Goal: Transaction & Acquisition: Purchase product/service

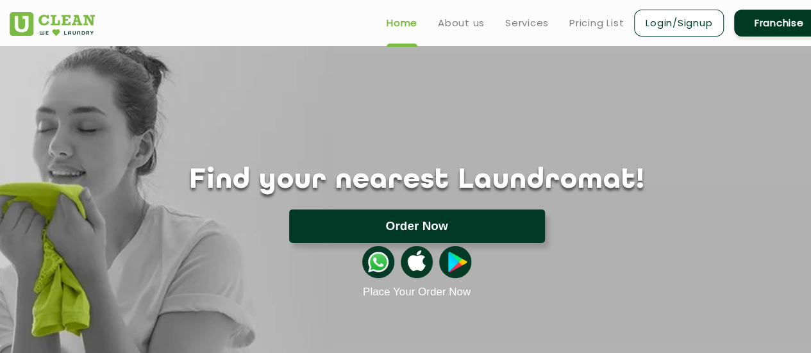
click at [441, 228] on button "Order Now" at bounding box center [417, 226] width 256 height 33
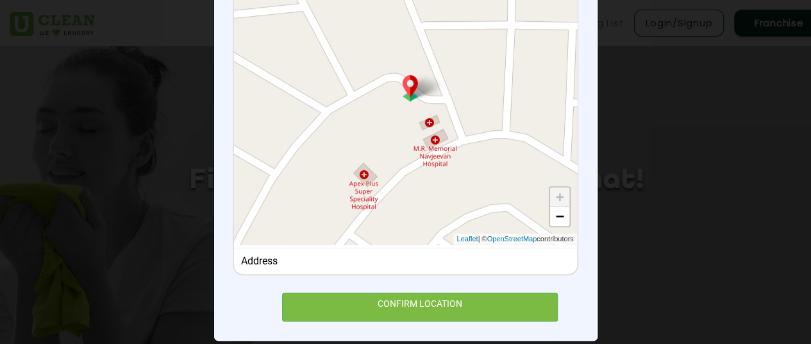
scroll to position [217, 0]
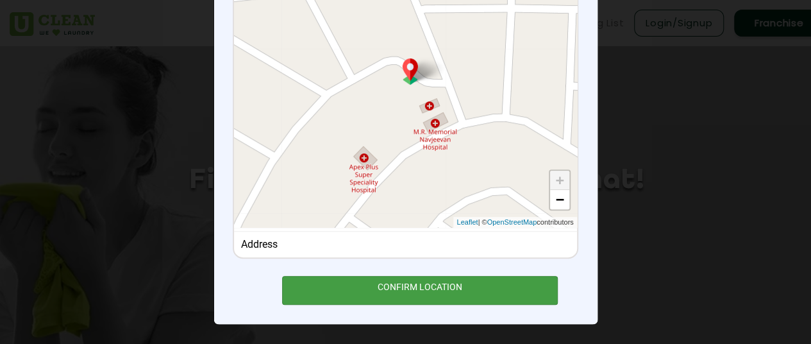
click at [420, 290] on div "CONFIRM LOCATION" at bounding box center [420, 290] width 276 height 29
click at [405, 285] on div "CONFIRM LOCATION" at bounding box center [420, 290] width 276 height 29
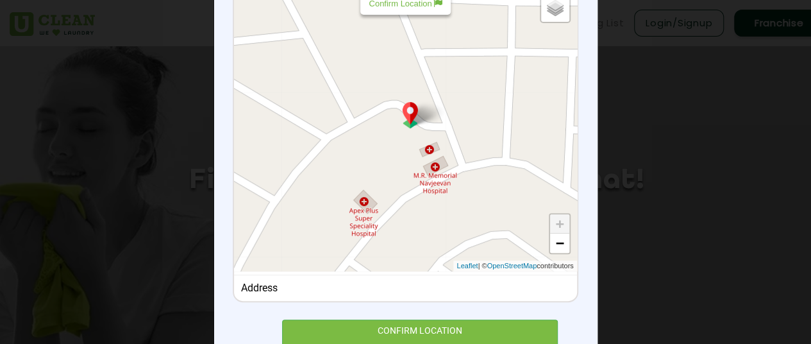
scroll to position [0, 18]
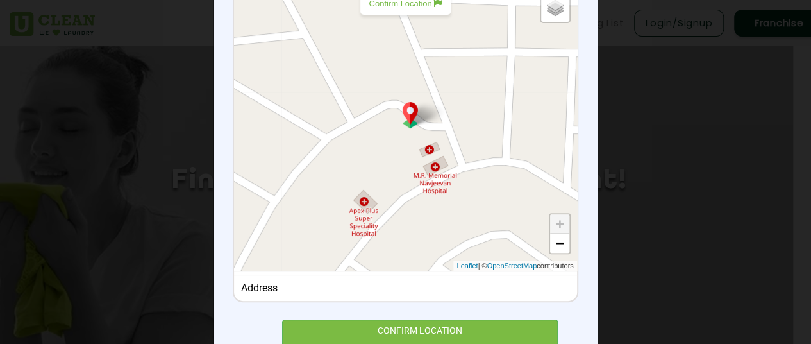
click at [388, 8] on p "Confirm Location" at bounding box center [405, 4] width 73 height 10
type input "179, Subhash Nagar, Rohtak, Haryana 124001, India"
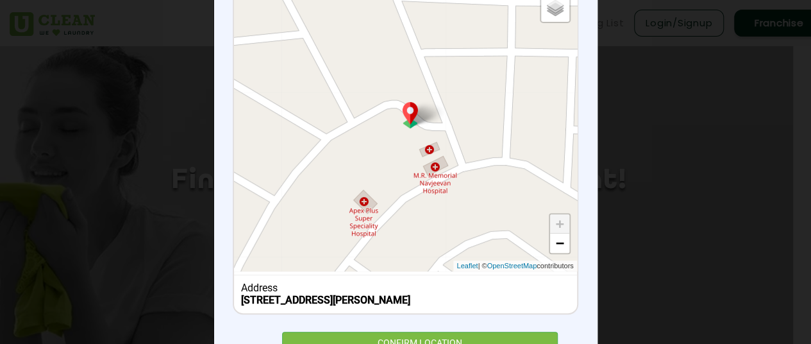
scroll to position [230, 0]
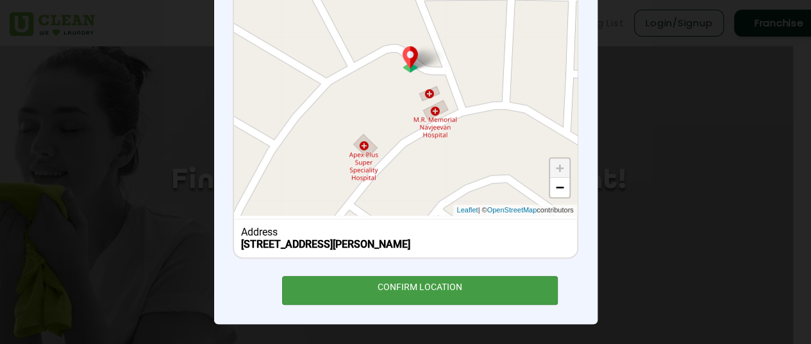
click at [404, 297] on div "CONFIRM LOCATION" at bounding box center [420, 290] width 276 height 29
click at [365, 298] on div "CONFIRM LOCATION" at bounding box center [420, 290] width 276 height 29
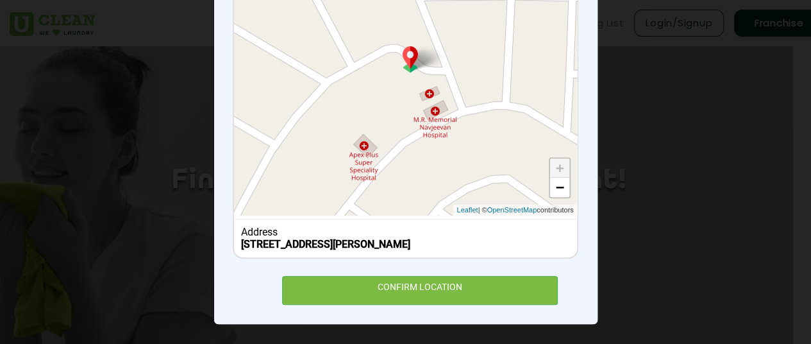
click at [214, 182] on div "× Set Delivery location 179, Subhash Nagar, Rohtak, Haryana 124001, India Defau…" at bounding box center [405, 81] width 383 height 483
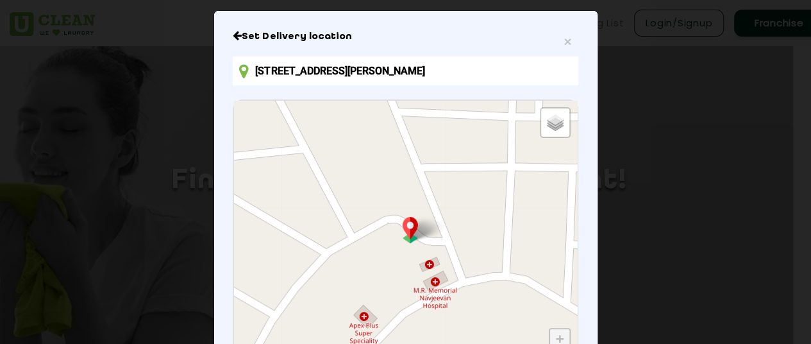
scroll to position [0, 0]
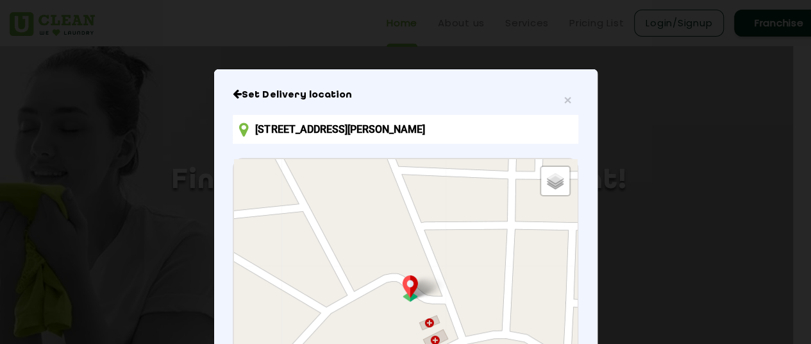
click at [432, 130] on input "179, Subhash Nagar, Rohtak, Haryana 124001, India" at bounding box center [405, 129] width 345 height 29
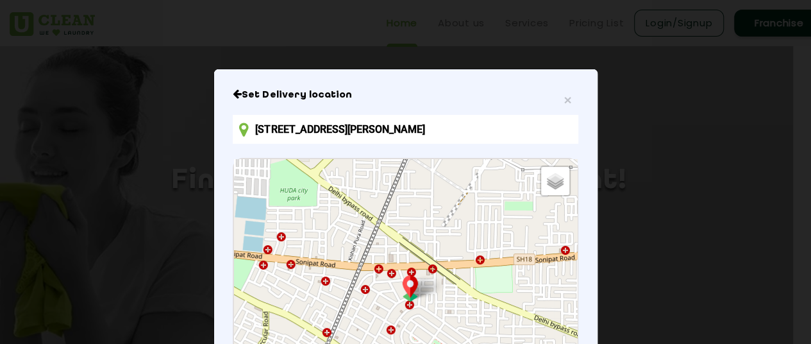
click at [214, 140] on div "× Set Delivery location 179, Subhash Nagar, Rohtak, Haryana 124001, India Defau…" at bounding box center [405, 310] width 383 height 483
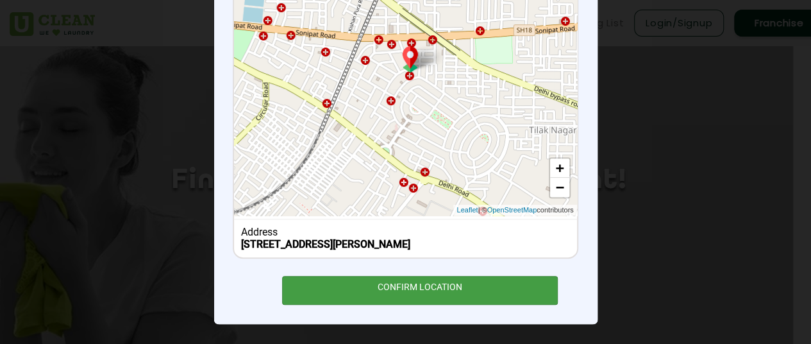
click at [386, 284] on div "CONFIRM LOCATION" at bounding box center [420, 290] width 276 height 29
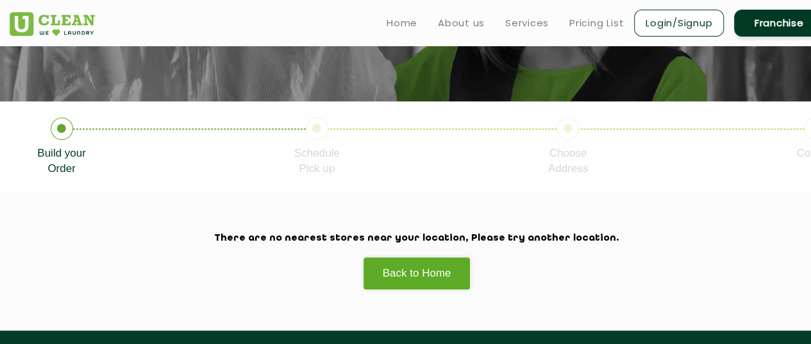
scroll to position [194, 0]
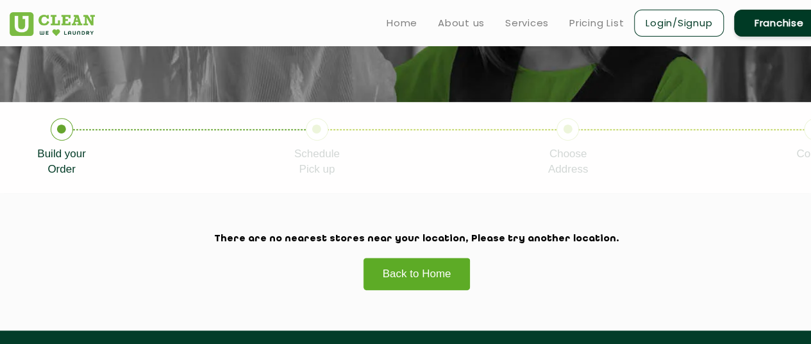
click at [412, 268] on link "Back to Home" at bounding box center [417, 273] width 108 height 33
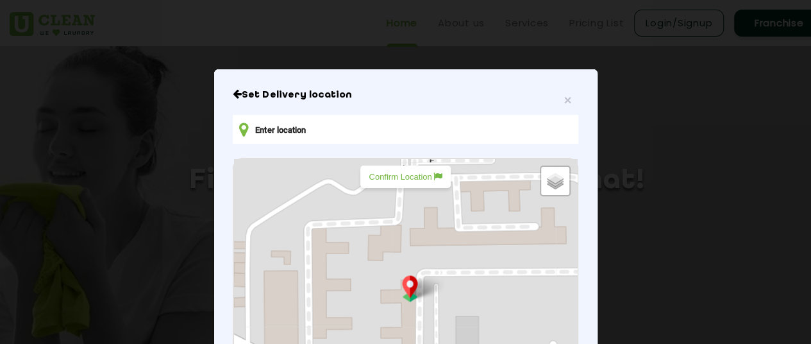
click at [396, 174] on p "Confirm Location" at bounding box center [405, 177] width 73 height 10
click at [348, 139] on input "text" at bounding box center [405, 129] width 345 height 29
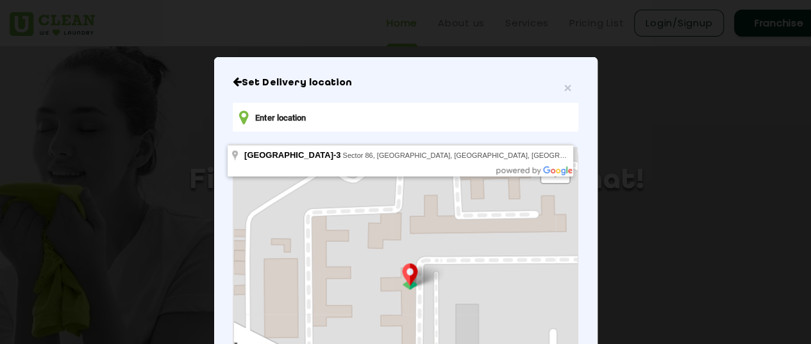
scroll to position [13, 0]
click at [383, 78] on h6 "Set Delivery location" at bounding box center [405, 82] width 345 height 13
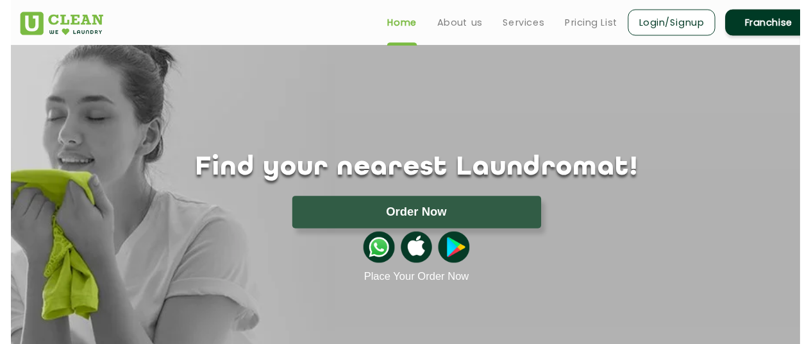
scroll to position [0, 0]
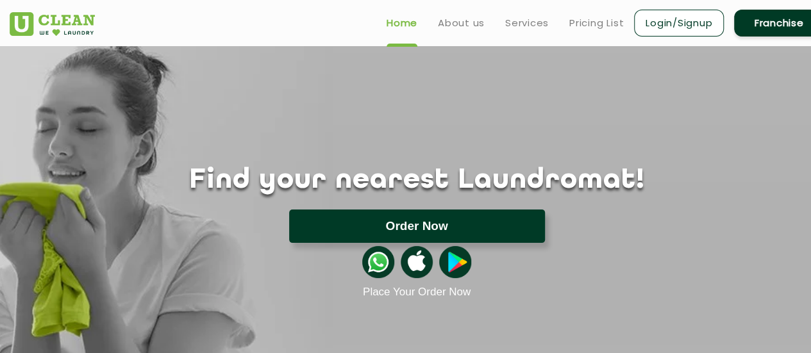
click at [383, 227] on button "Order Now" at bounding box center [417, 226] width 256 height 33
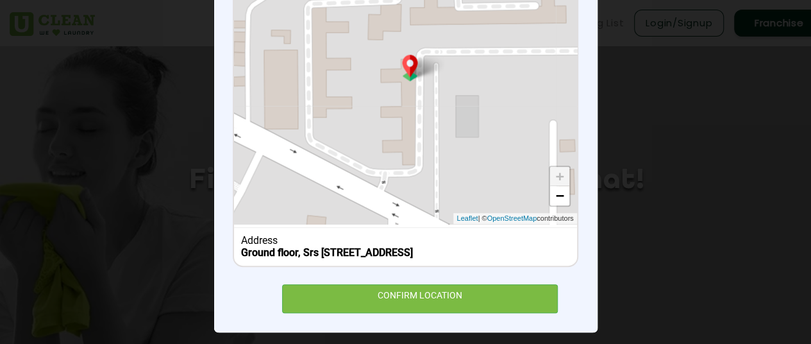
scroll to position [242, 0]
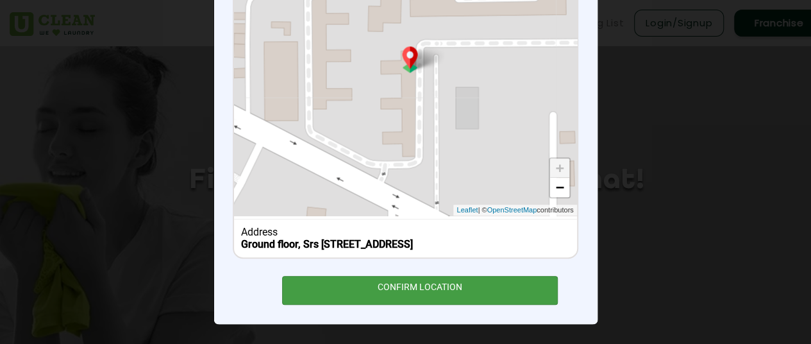
click at [399, 279] on div "CONFIRM LOCATION" at bounding box center [420, 290] width 276 height 29
click at [428, 284] on div "CONFIRM LOCATION" at bounding box center [420, 290] width 276 height 29
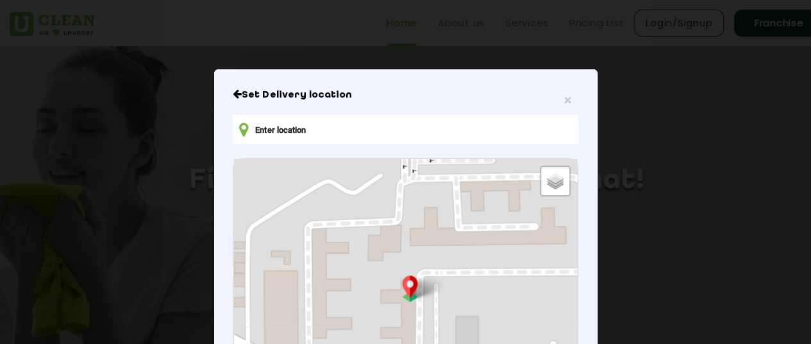
scroll to position [0, 0]
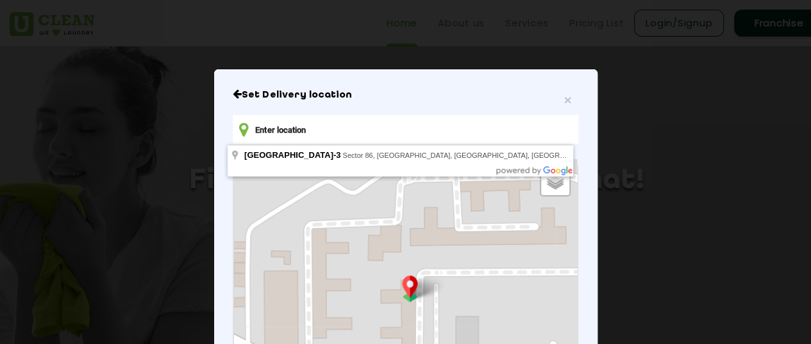
click at [408, 137] on input "text" at bounding box center [405, 129] width 345 height 29
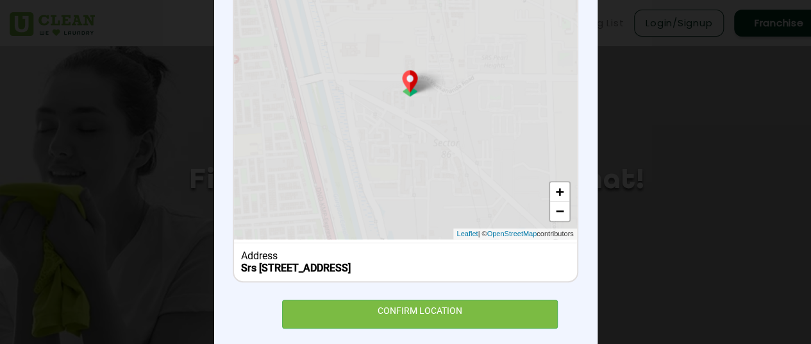
scroll to position [230, 0]
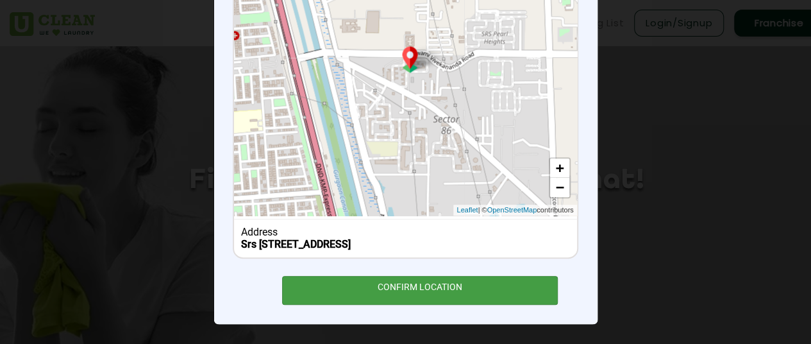
click at [392, 279] on div "CONFIRM LOCATION" at bounding box center [420, 290] width 276 height 29
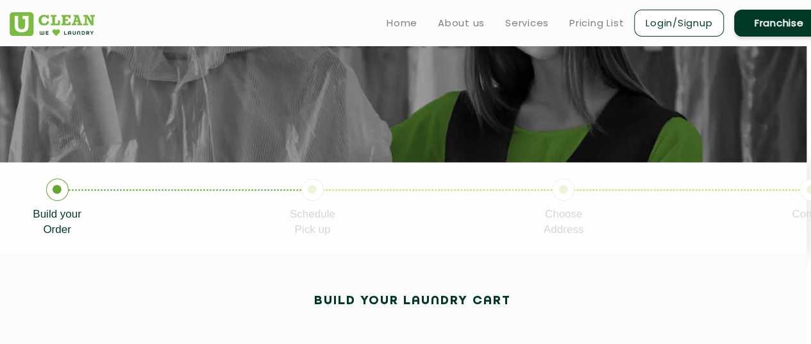
scroll to position [0, 4]
